Goal: Task Accomplishment & Management: Manage account settings

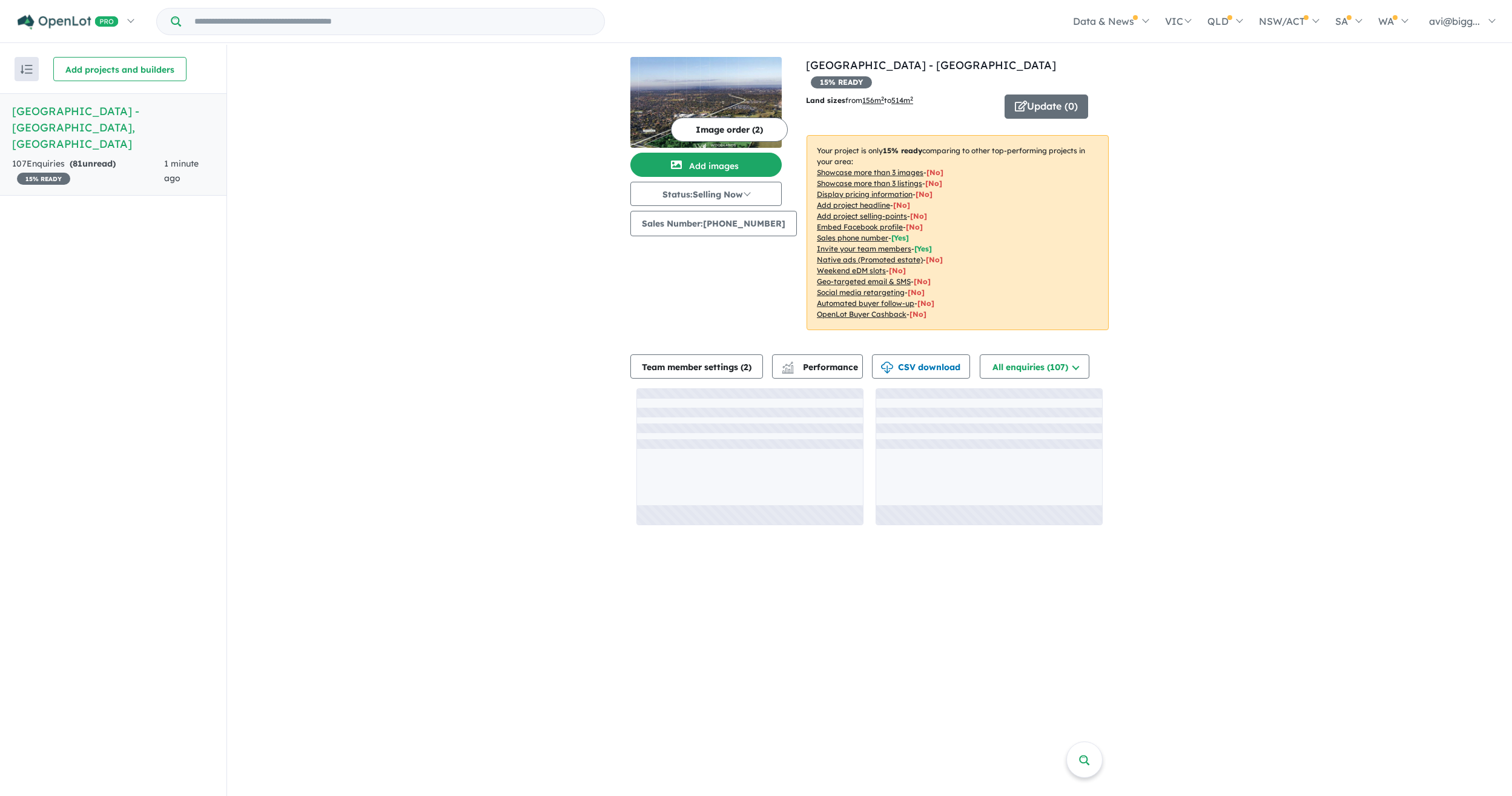
scroll to position [2, 0]
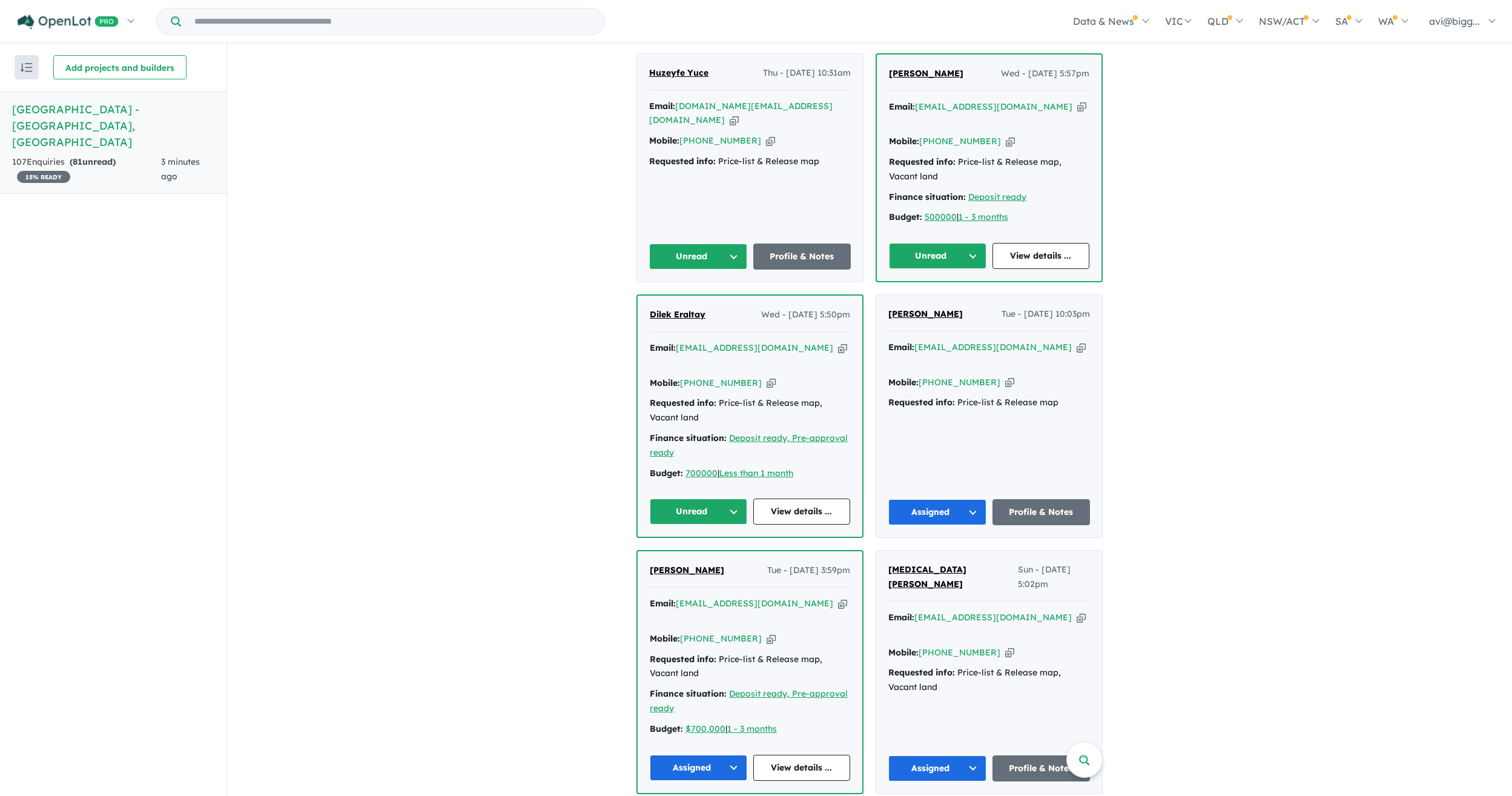
scroll to position [364, 0]
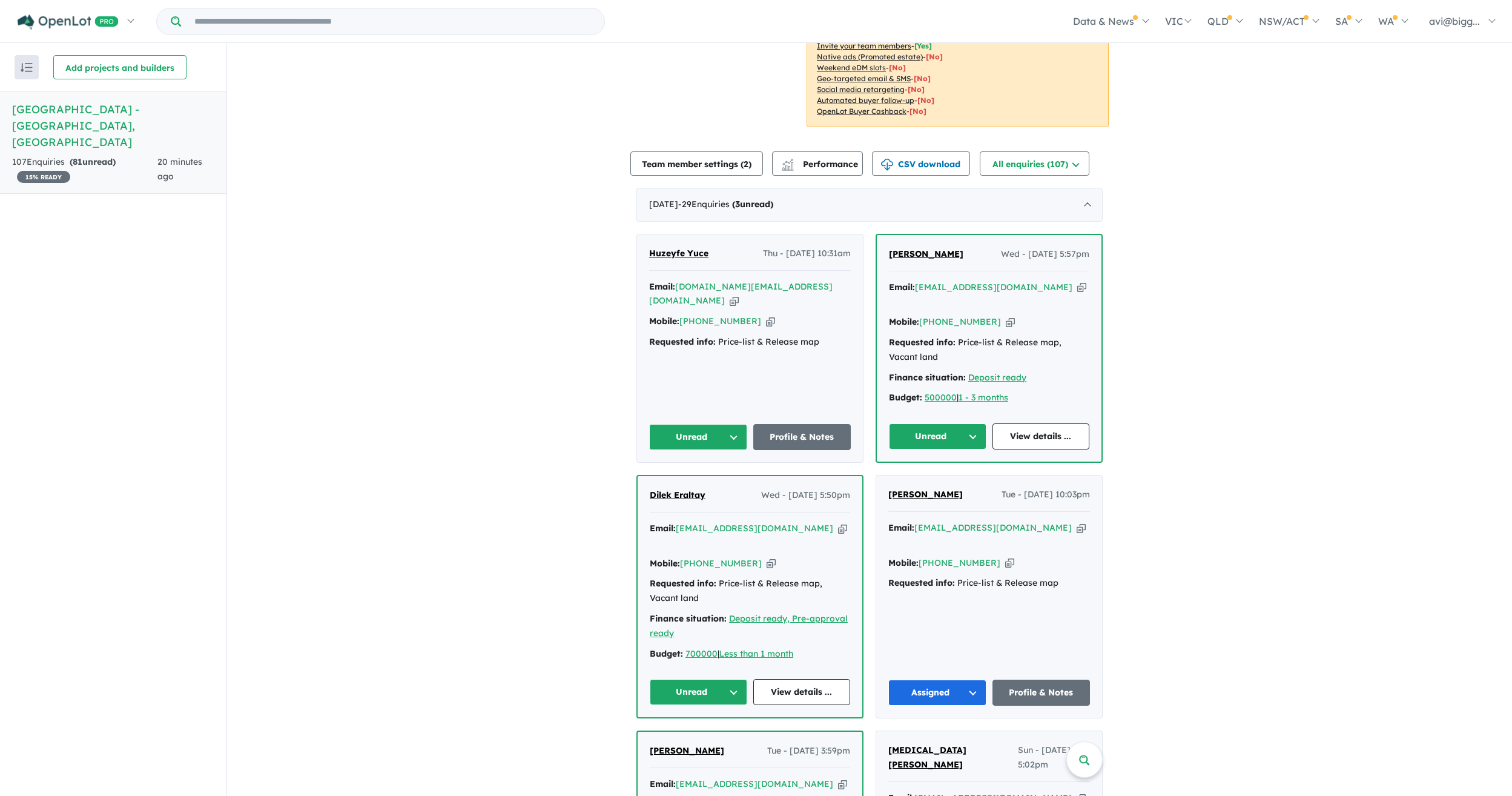
scroll to position [182, 0]
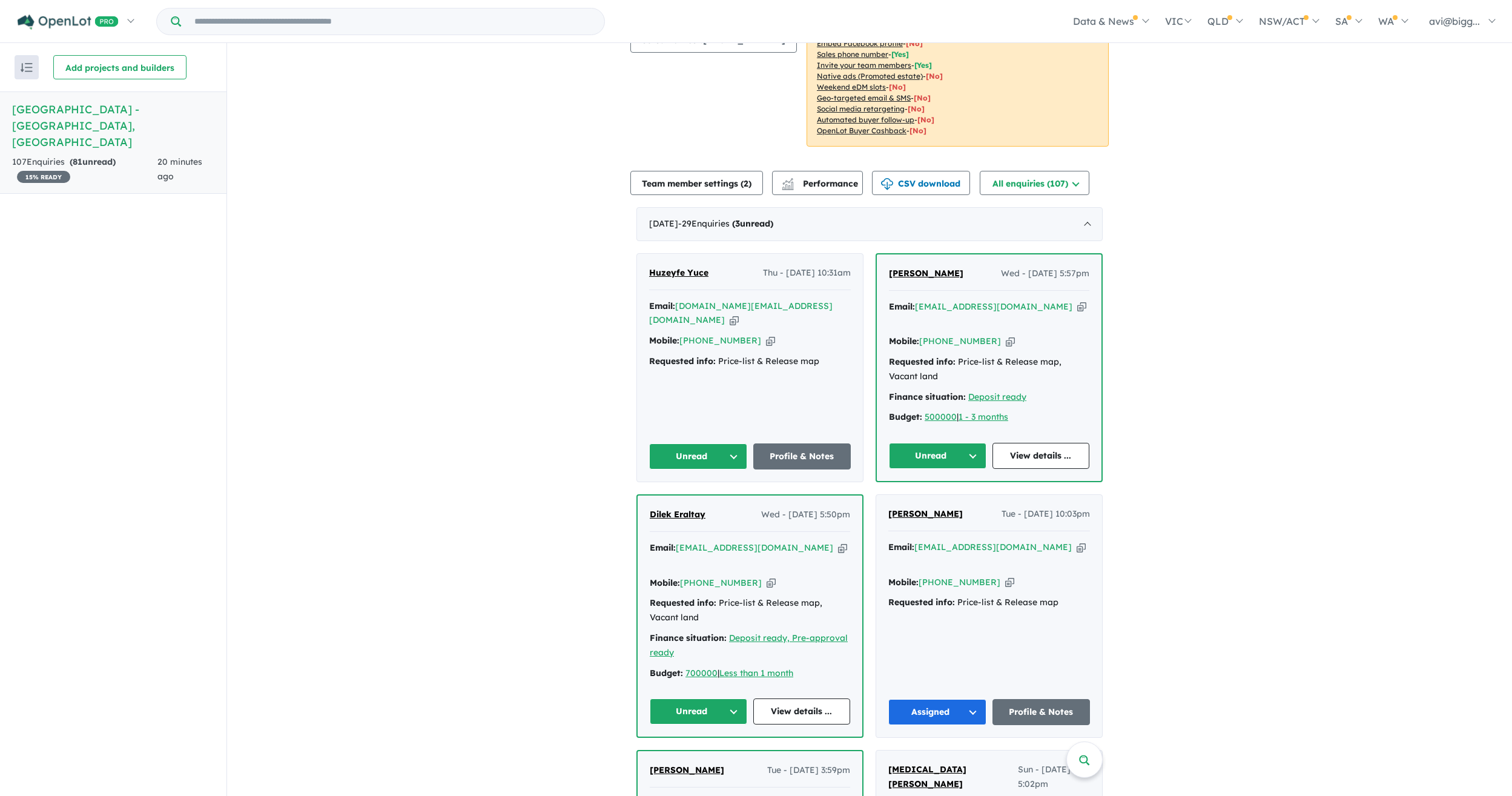
click at [838, 542] on icon "button" at bounding box center [843, 548] width 9 height 13
click at [696, 699] on button "Unread" at bounding box center [698, 711] width 97 height 26
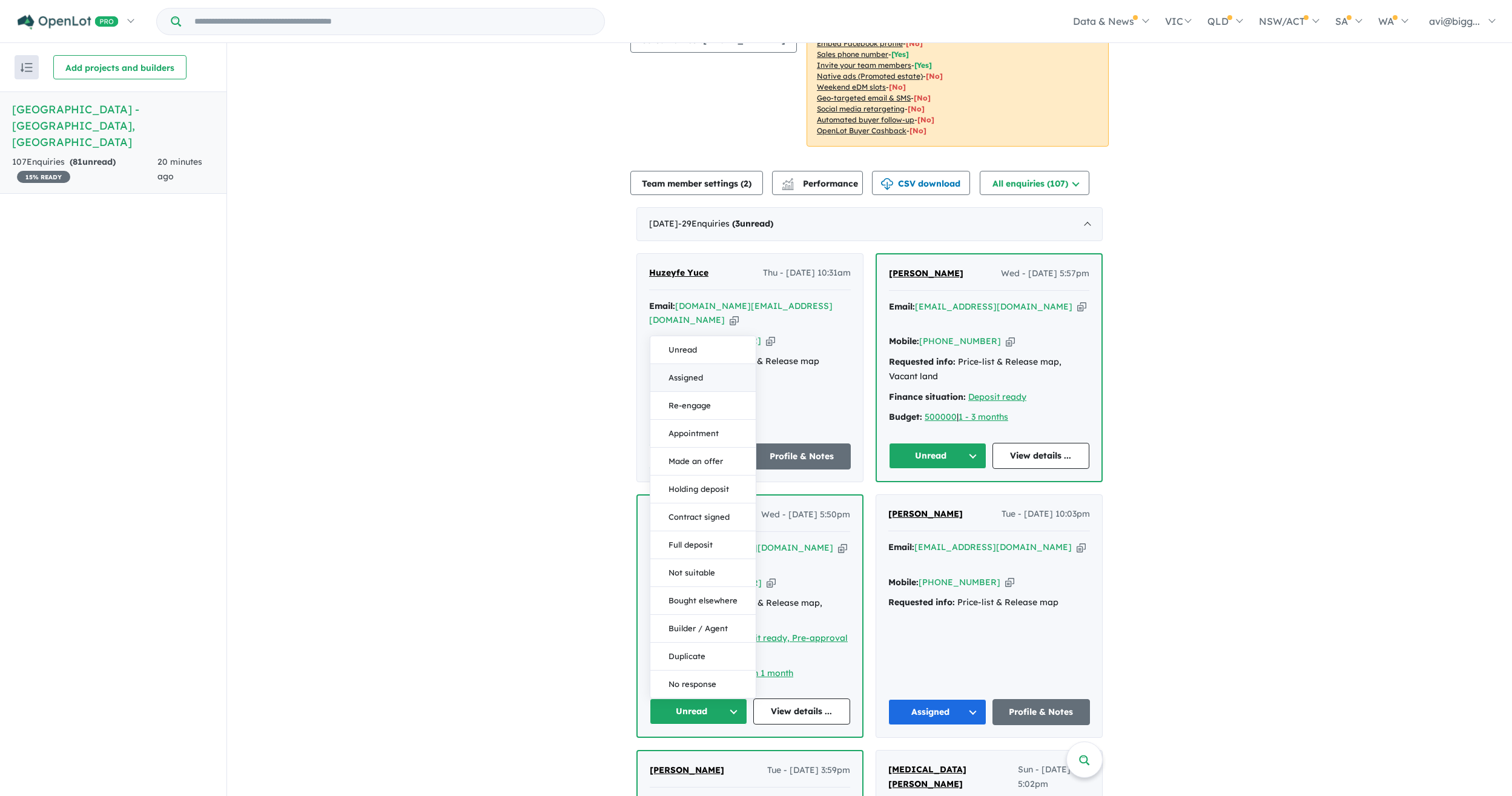
click at [681, 364] on button "Assigned" at bounding box center [703, 378] width 105 height 28
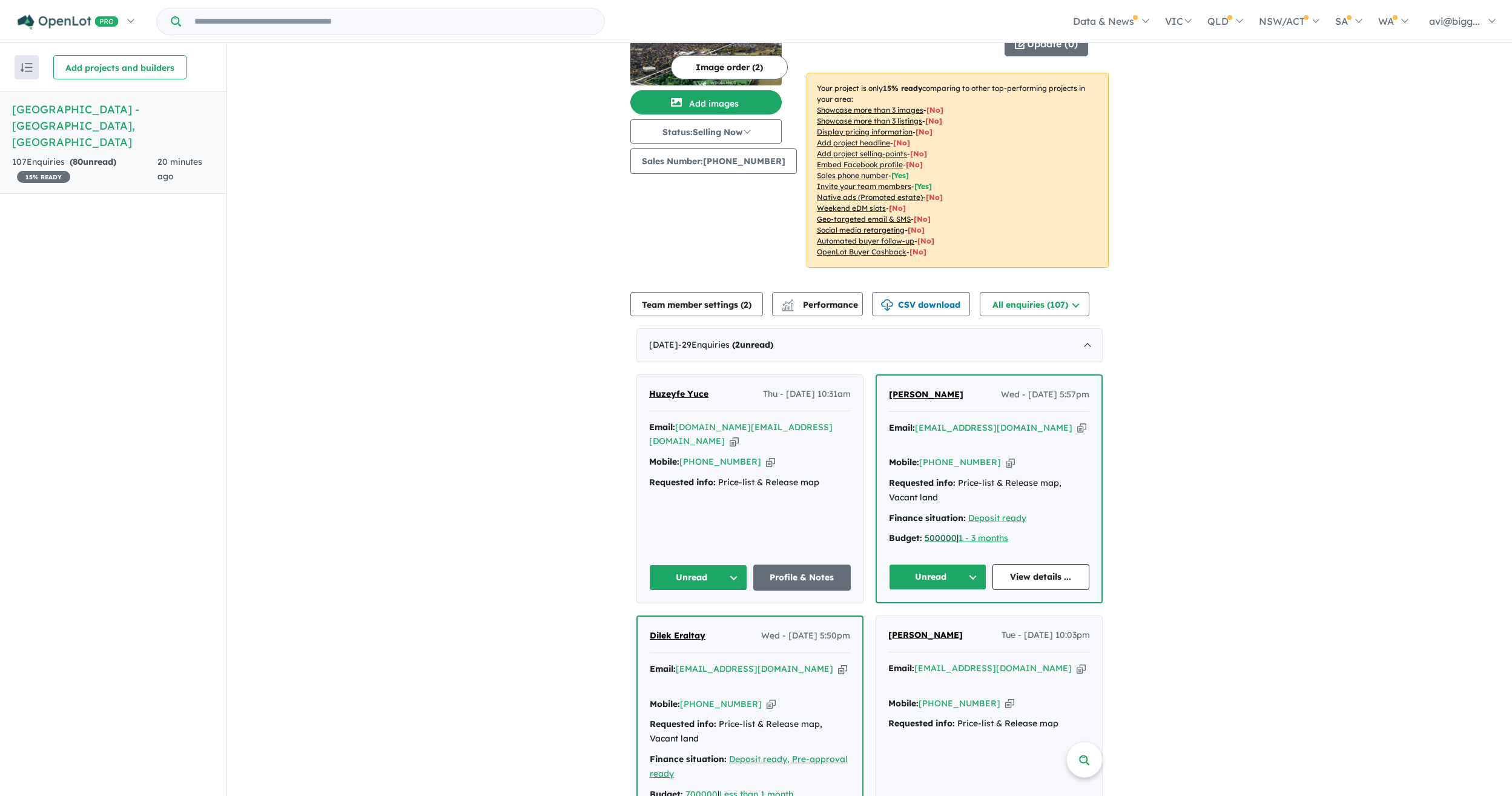
scroll to position [121, 0]
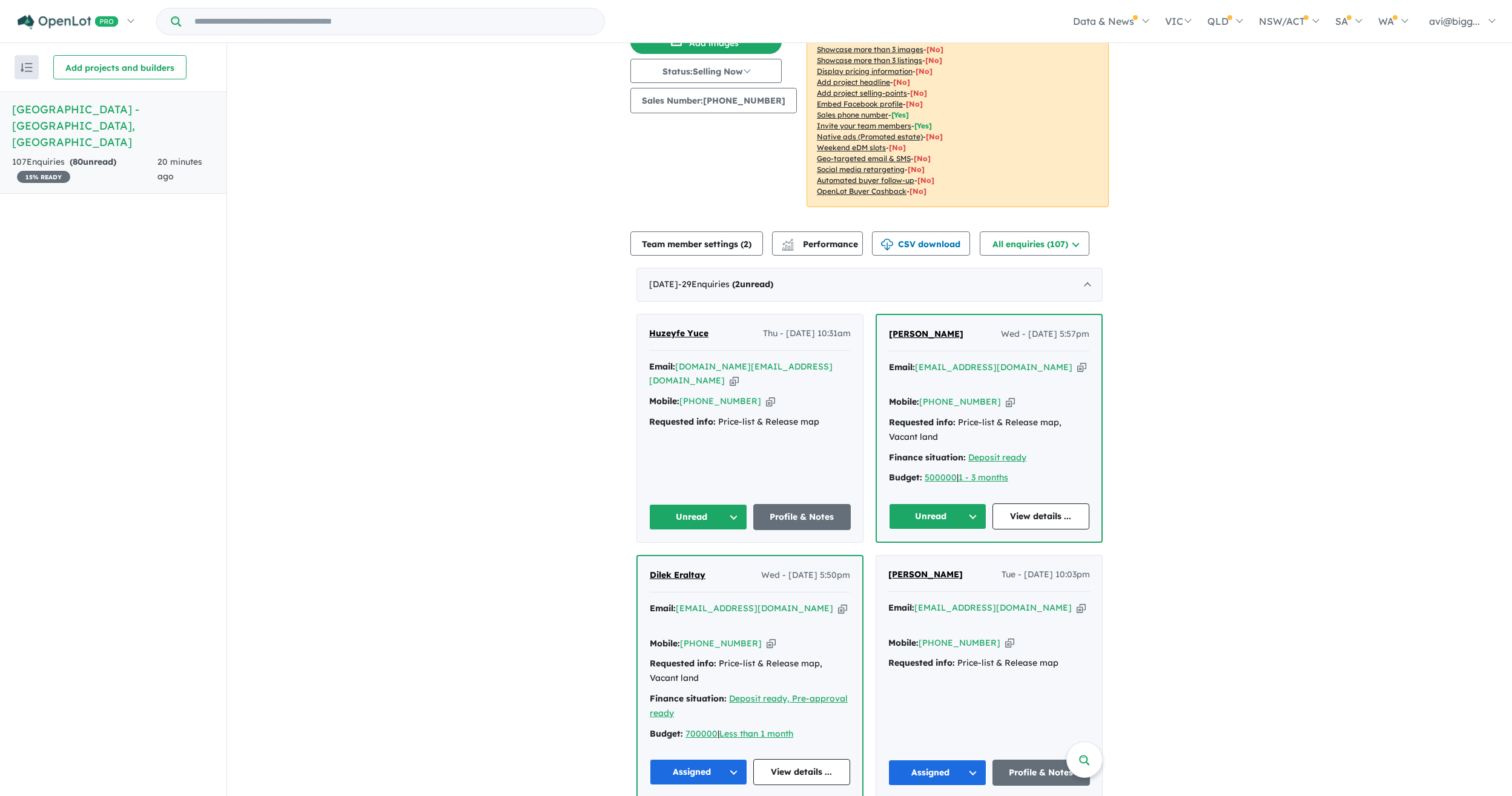
click at [1077, 361] on icon "button" at bounding box center [1082, 368] width 9 height 13
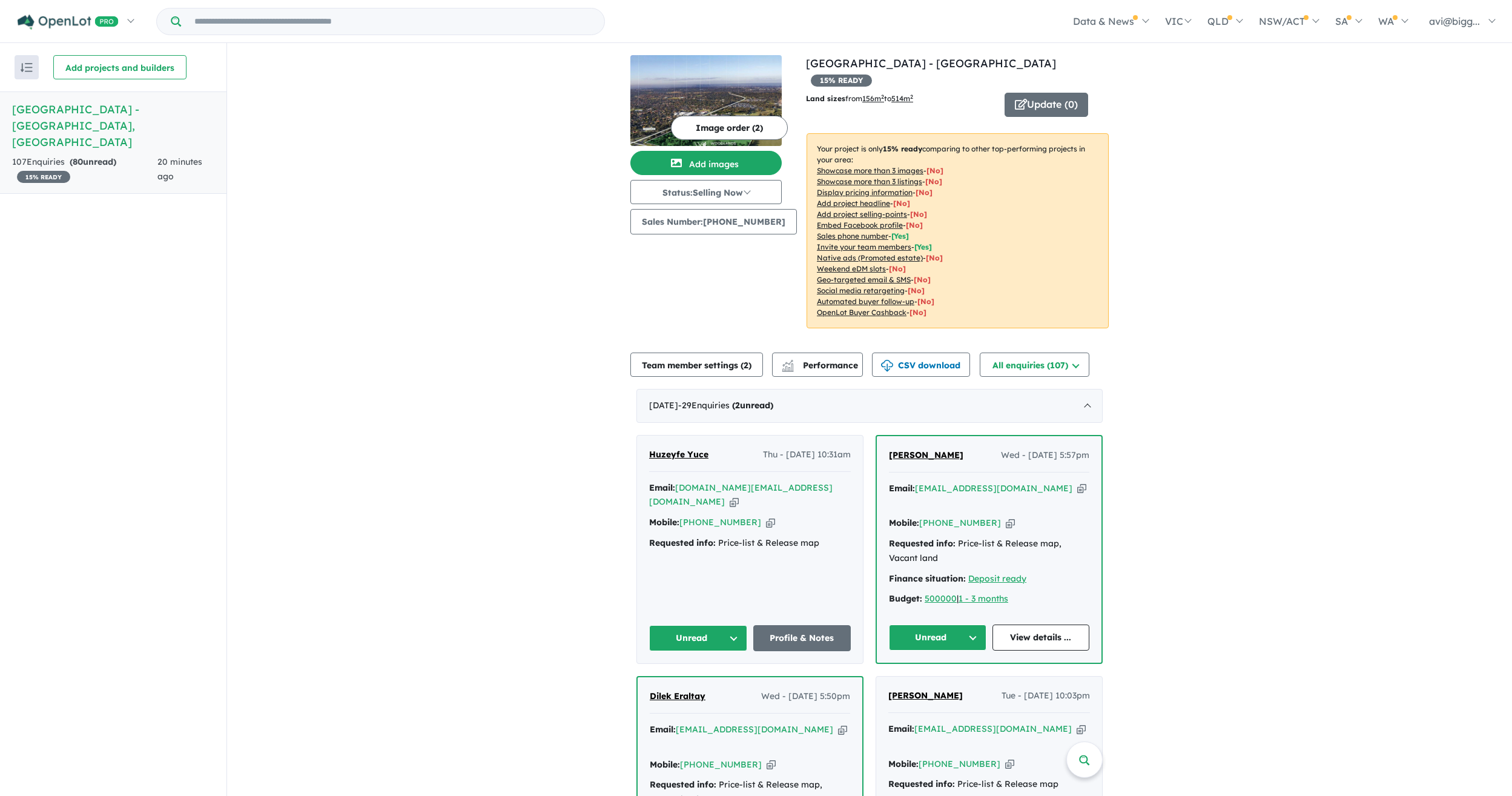
scroll to position [0, 0]
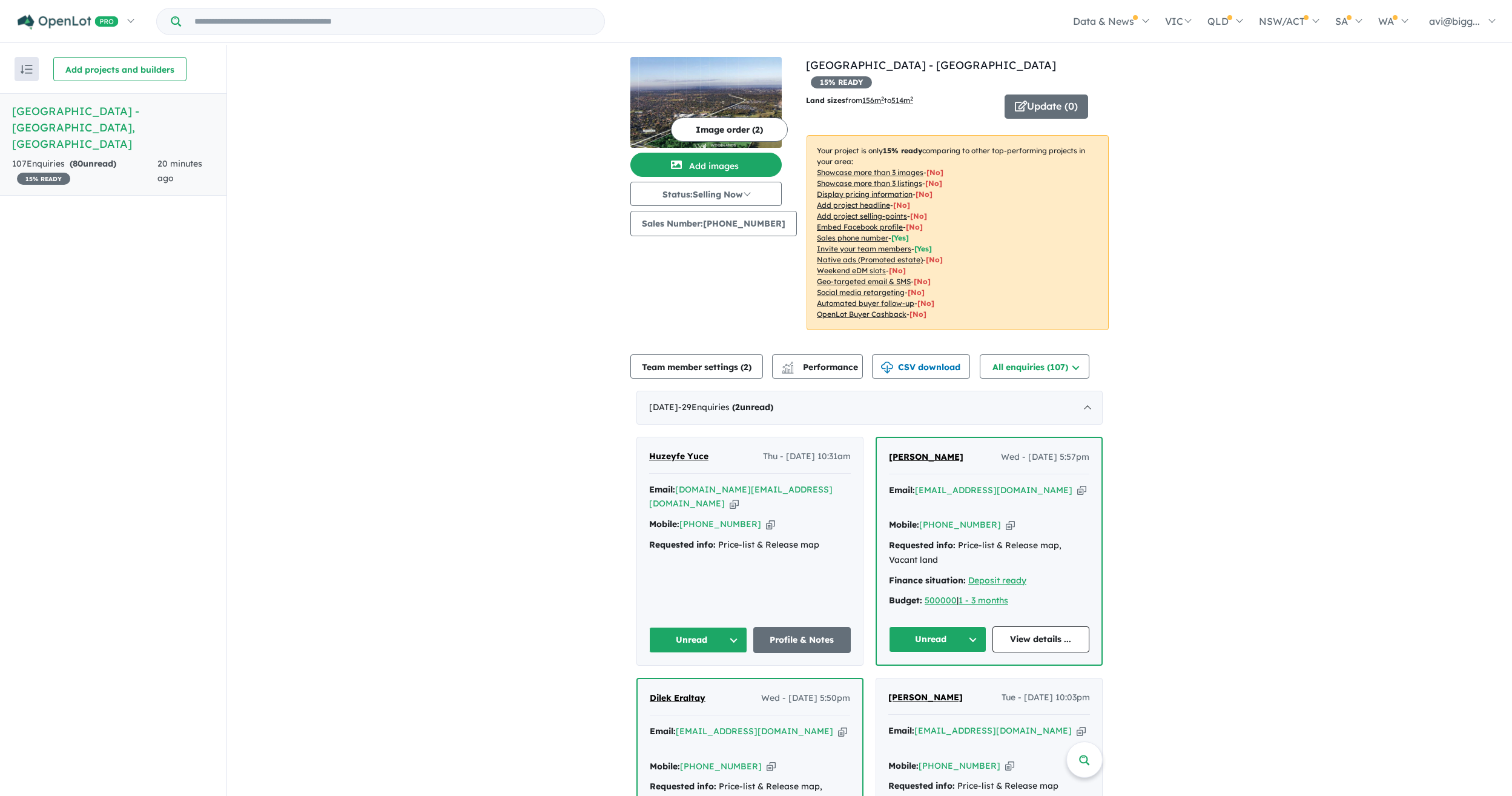
click at [780, 518] on div "Mobile: +61 427 307 329 Copied!" at bounding box center [750, 525] width 202 height 14
click at [777, 518] on div "Mobile: +61 427 307 329 Copied!" at bounding box center [750, 525] width 202 height 14
click at [915, 626] on button "Unread" at bounding box center [937, 639] width 97 height 26
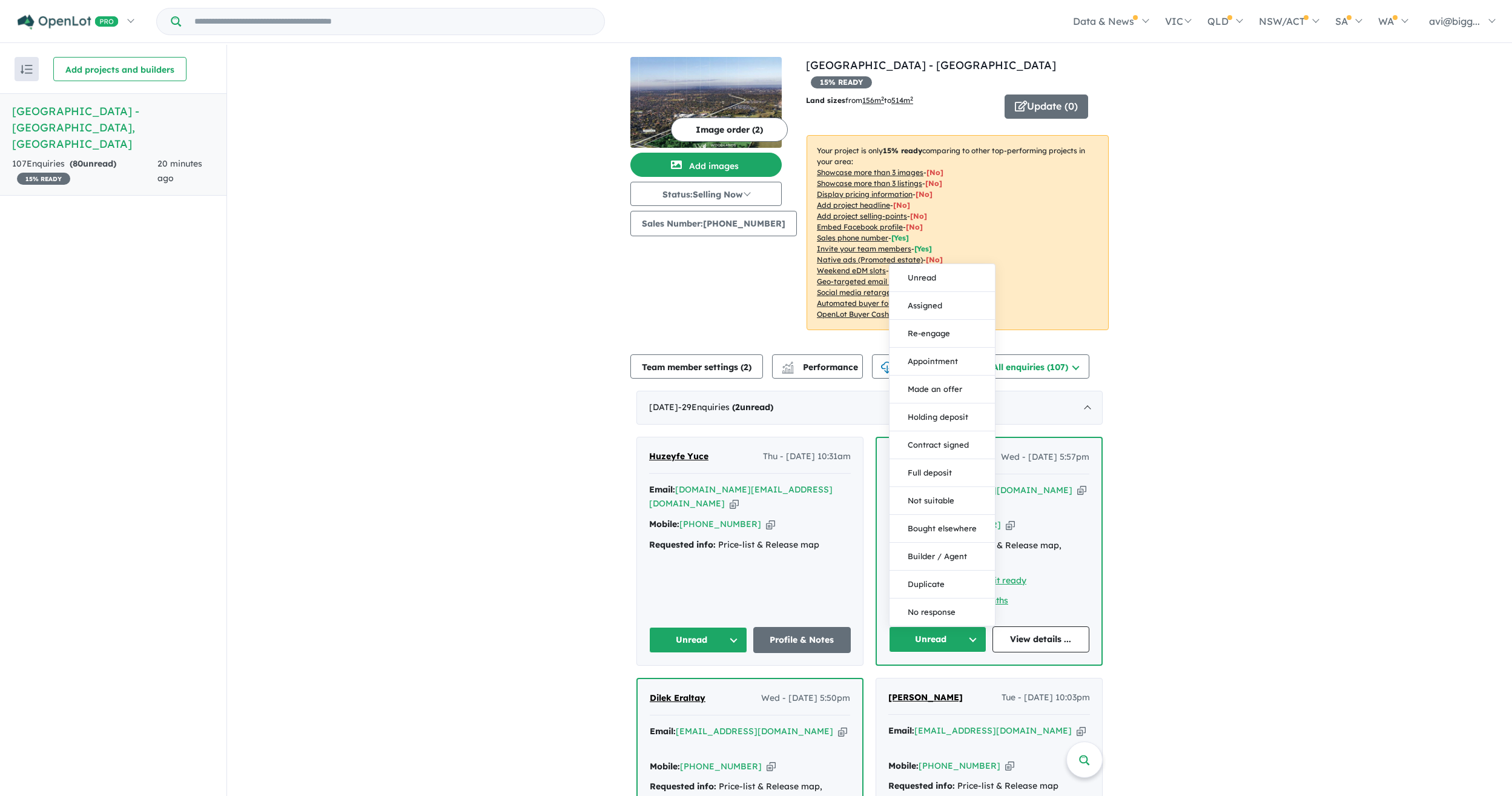
click at [711, 627] on button "Unread" at bounding box center [698, 640] width 98 height 26
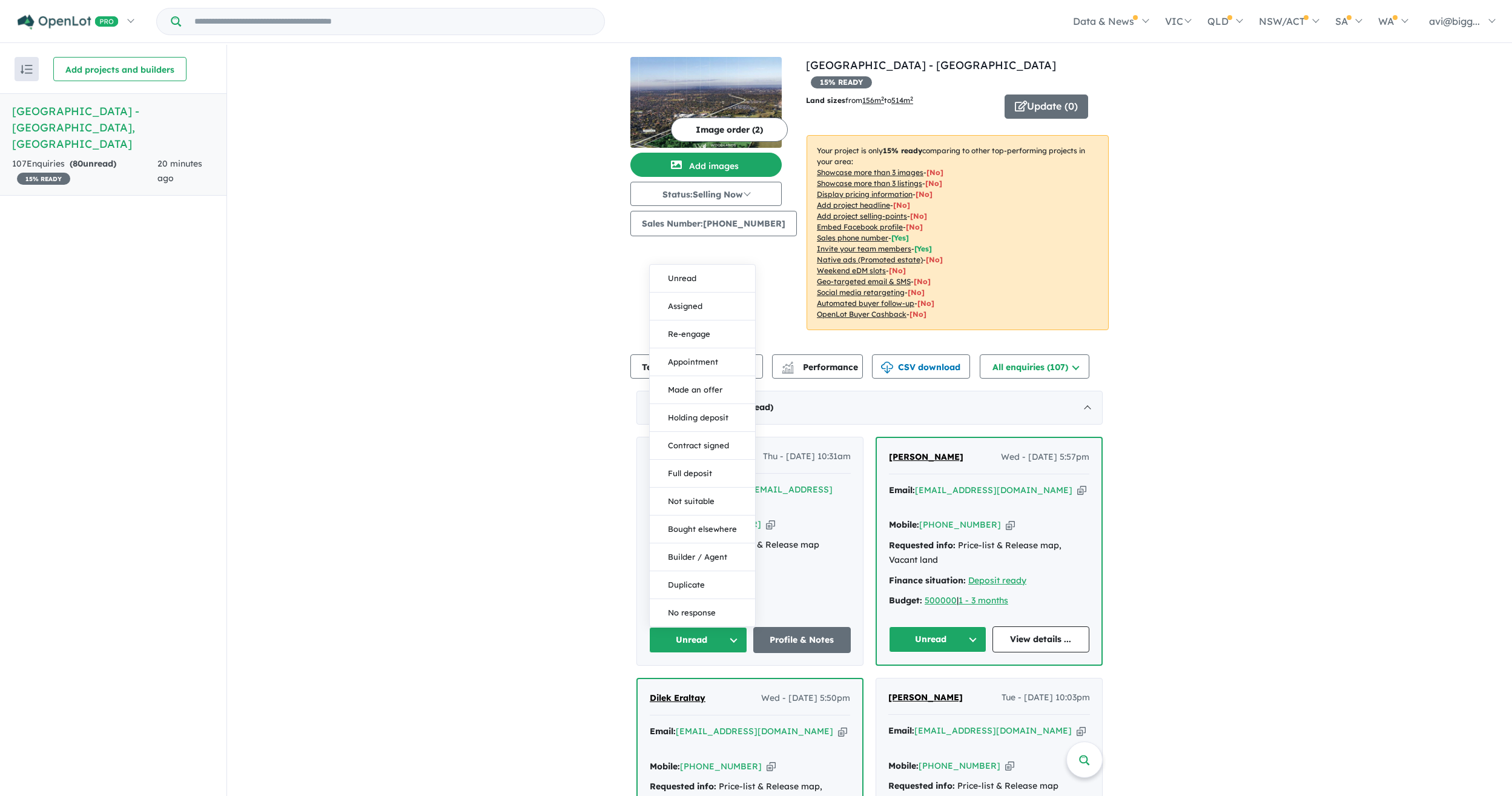
click at [691, 293] on button "Assigned" at bounding box center [703, 307] width 105 height 28
